Goal: Find contact information: Find contact information

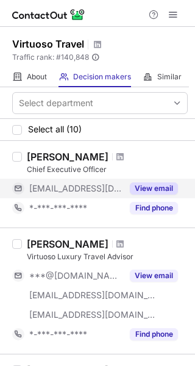
click at [142, 189] on button "View email" at bounding box center [154, 189] width 48 height 12
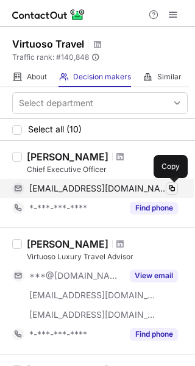
click at [170, 187] on span at bounding box center [172, 189] width 10 height 10
